Goal: Use online tool/utility

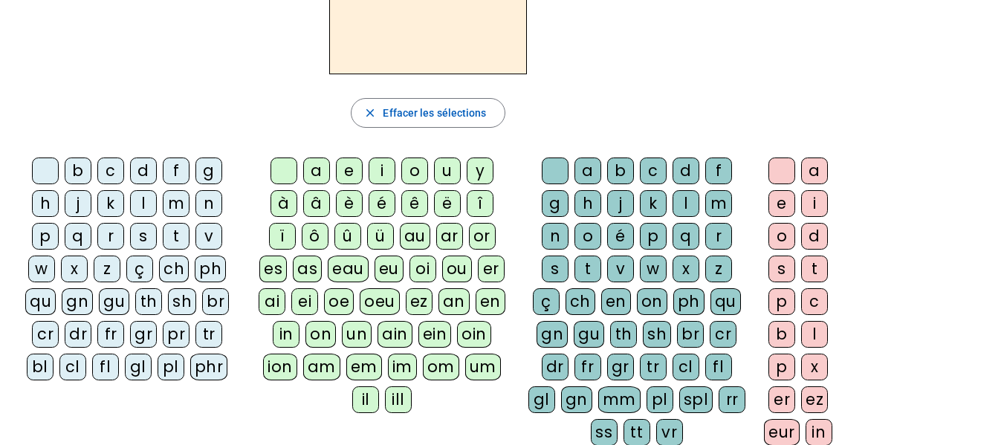
scroll to position [152, 0]
click at [273, 304] on div "ai" at bounding box center [272, 301] width 27 height 27
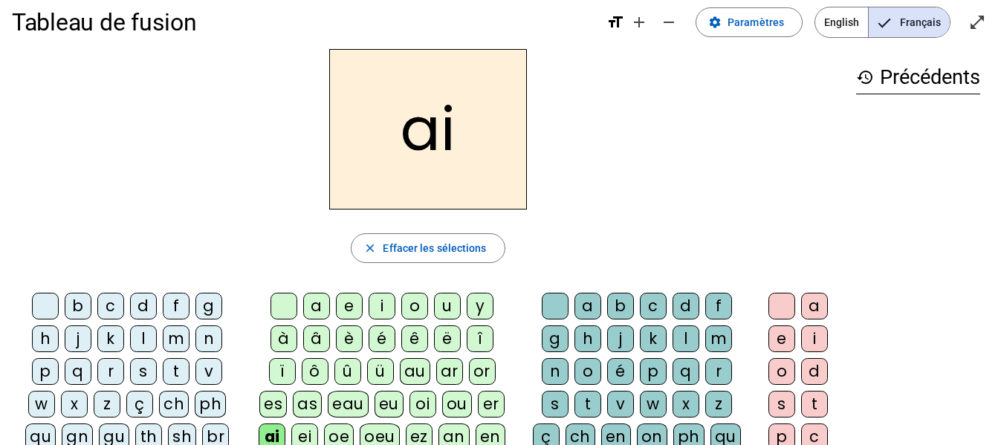
scroll to position [106, 0]
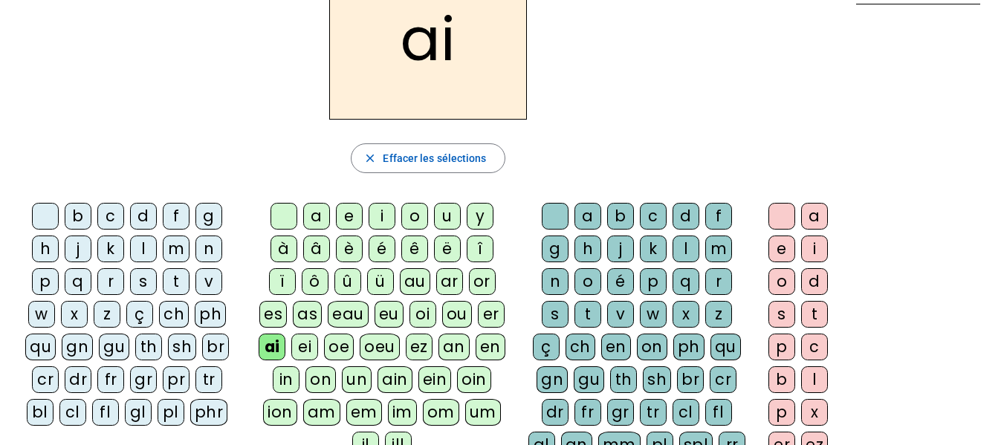
click at [684, 221] on div "d" at bounding box center [685, 216] width 27 height 27
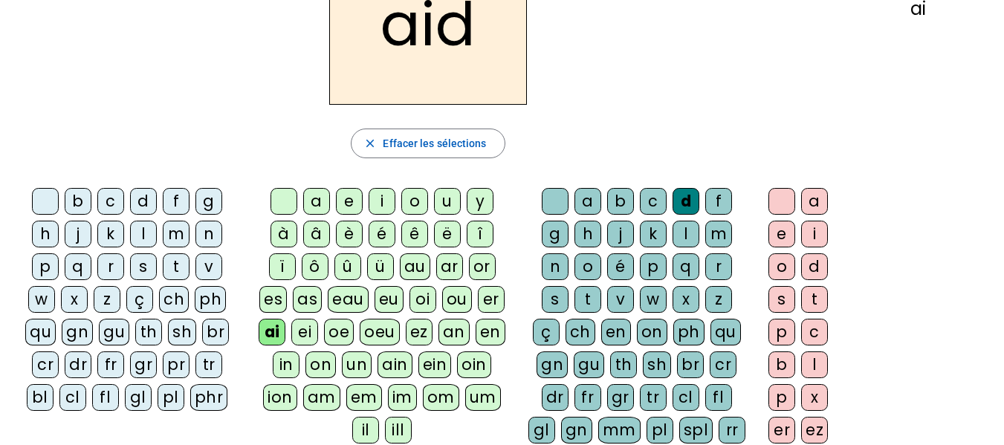
scroll to position [122, 0]
click at [777, 234] on div "e" at bounding box center [781, 233] width 27 height 27
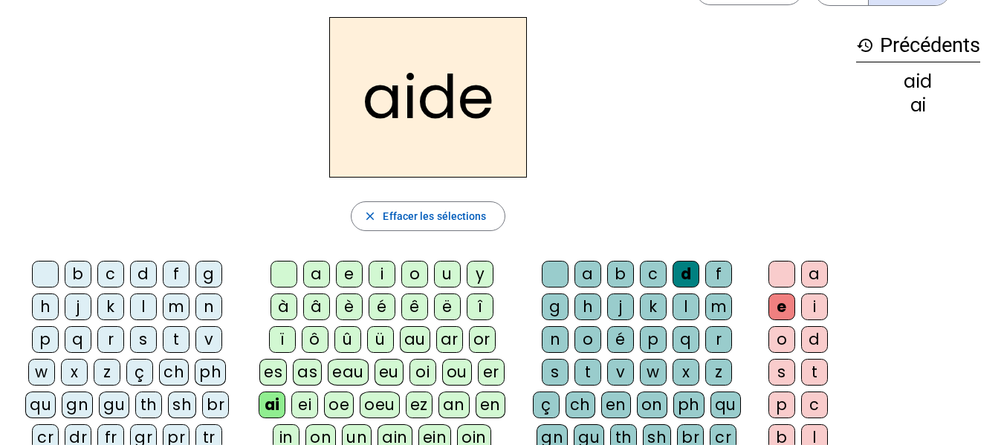
scroll to position [48, 0]
click at [683, 306] on div "l" at bounding box center [685, 307] width 27 height 27
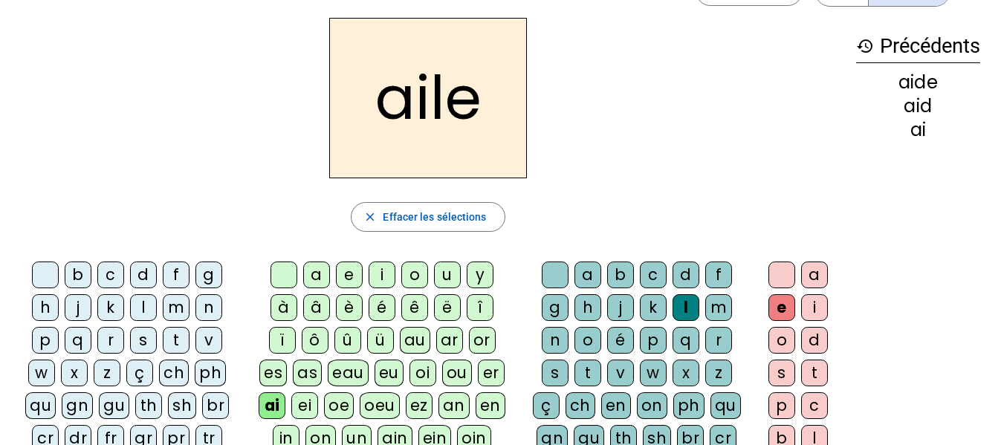
click at [680, 276] on div "d" at bounding box center [685, 275] width 27 height 27
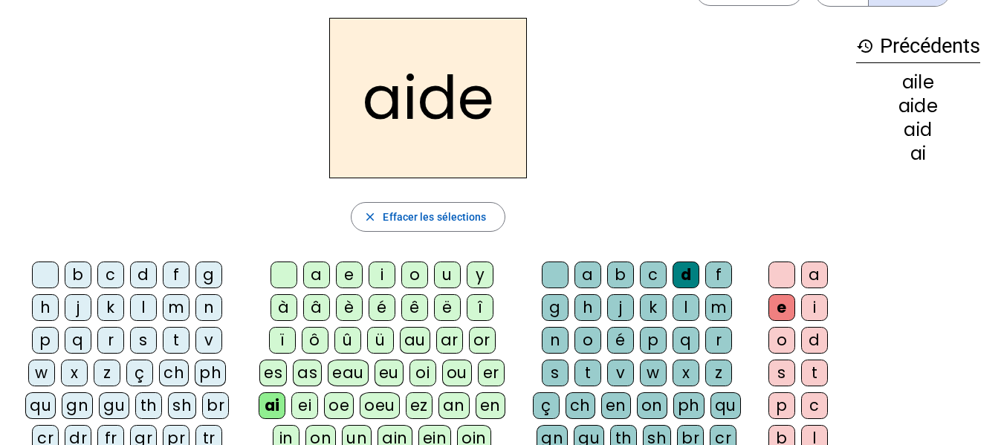
click at [143, 312] on div "l" at bounding box center [143, 307] width 27 height 27
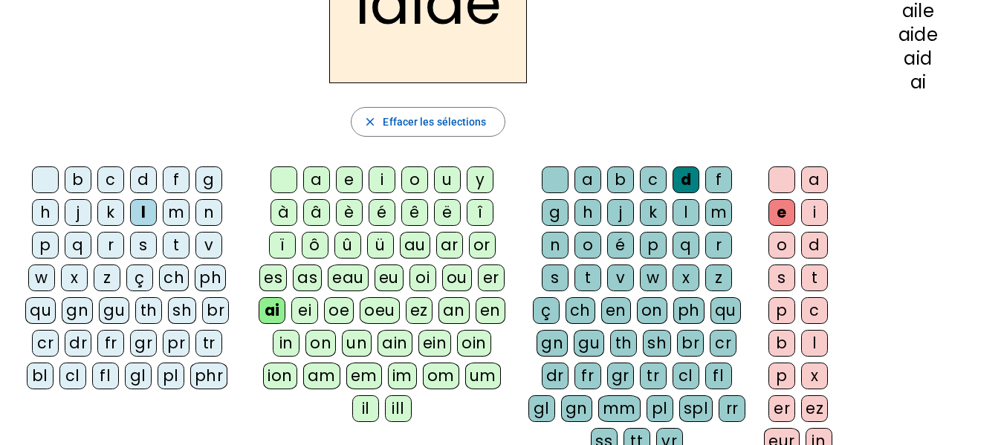
scroll to position [143, 0]
click at [177, 377] on div "pl" at bounding box center [171, 375] width 27 height 27
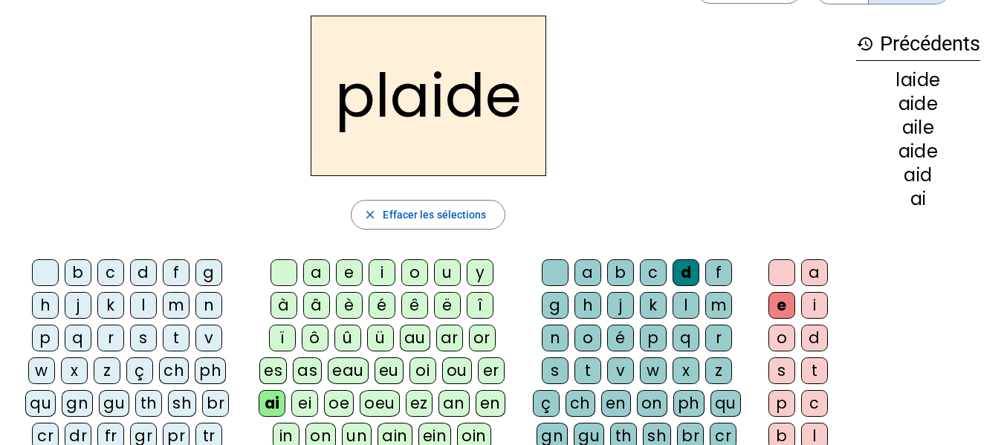
scroll to position [52, 0]
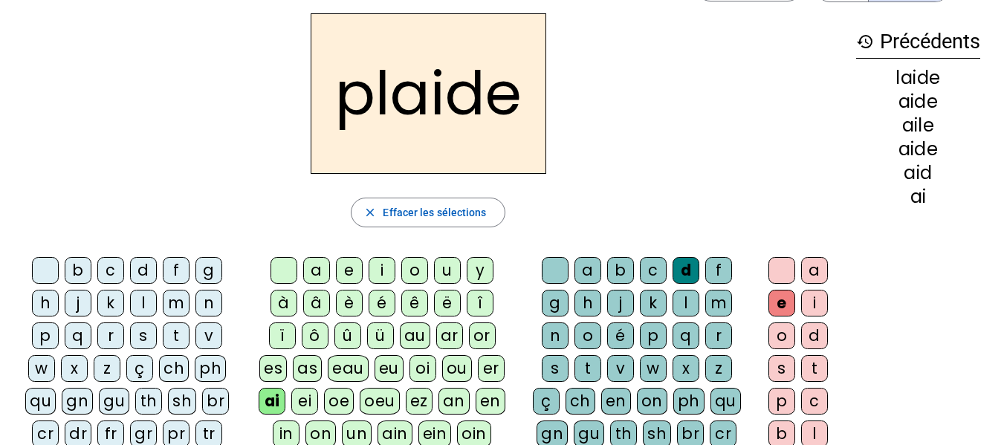
click at [721, 337] on div "r" at bounding box center [718, 335] width 27 height 27
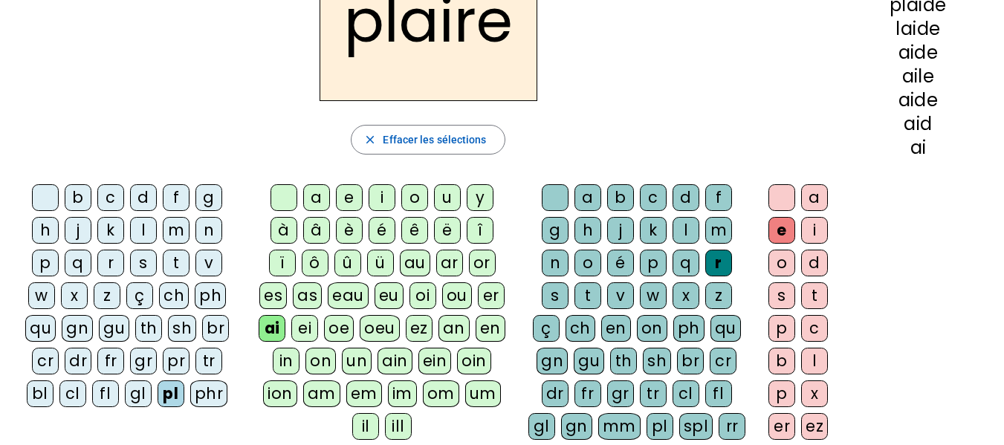
scroll to position [126, 0]
click at [76, 389] on div "cl" at bounding box center [72, 393] width 27 height 27
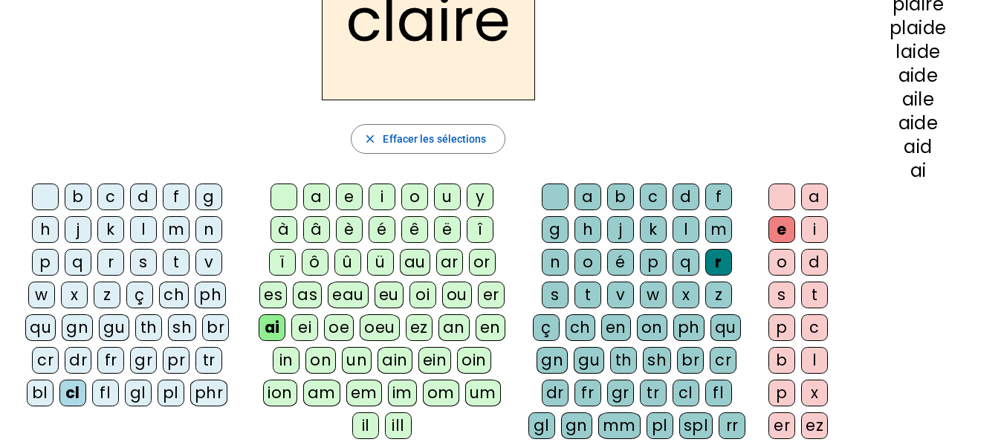
scroll to position [0, 0]
